Goal: Task Accomplishment & Management: Use online tool/utility

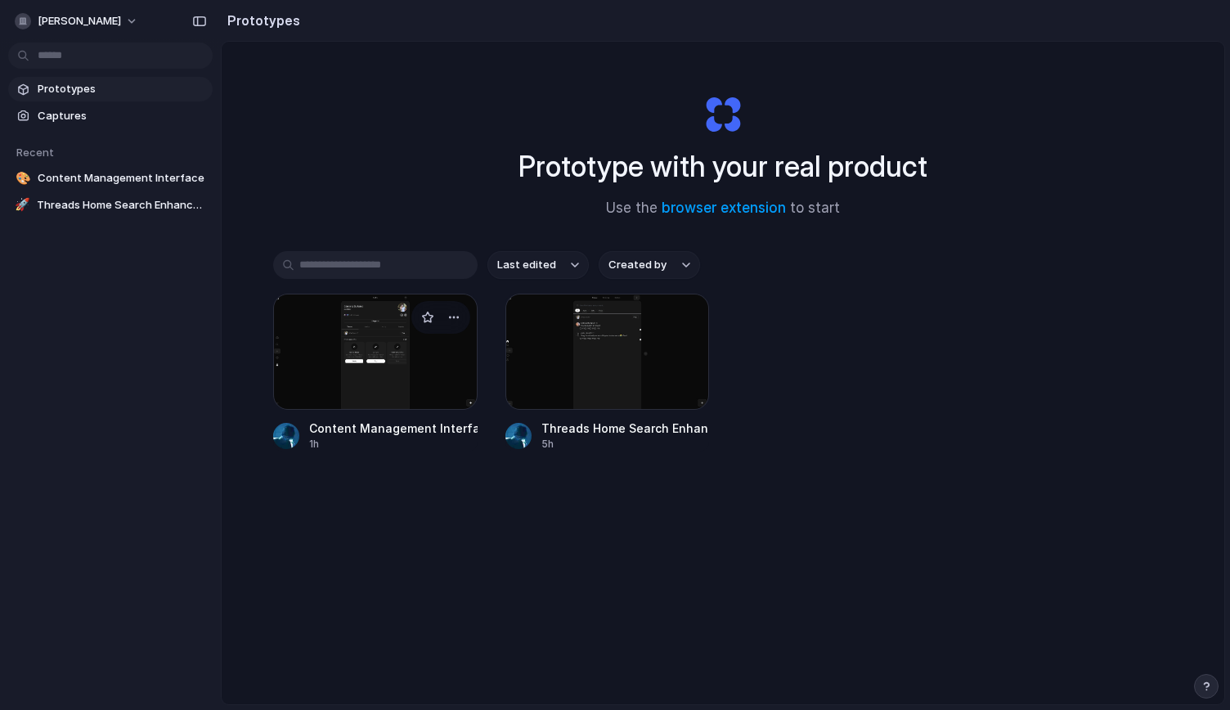
click at [362, 372] on div at bounding box center [375, 352] width 204 height 116
